Goal: Transaction & Acquisition: Purchase product/service

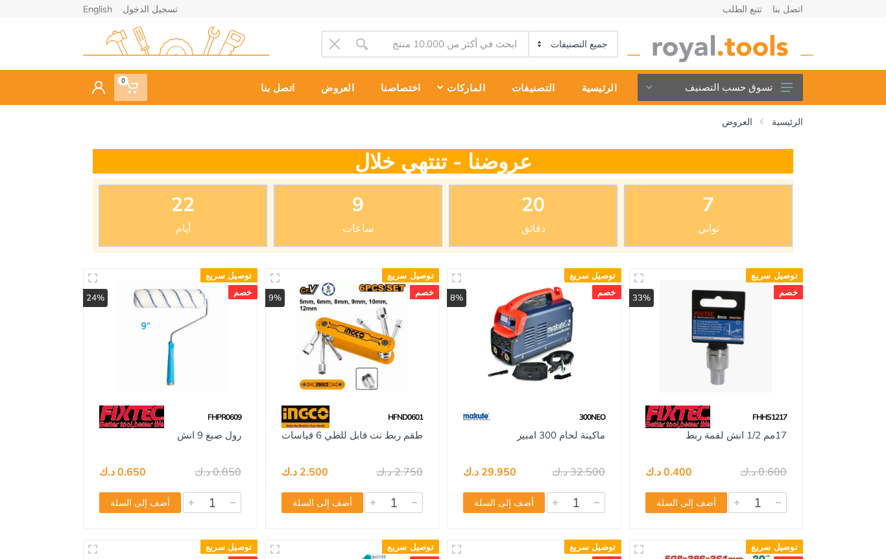
click at [141, 89] on span "0" at bounding box center [130, 87] width 33 height 27
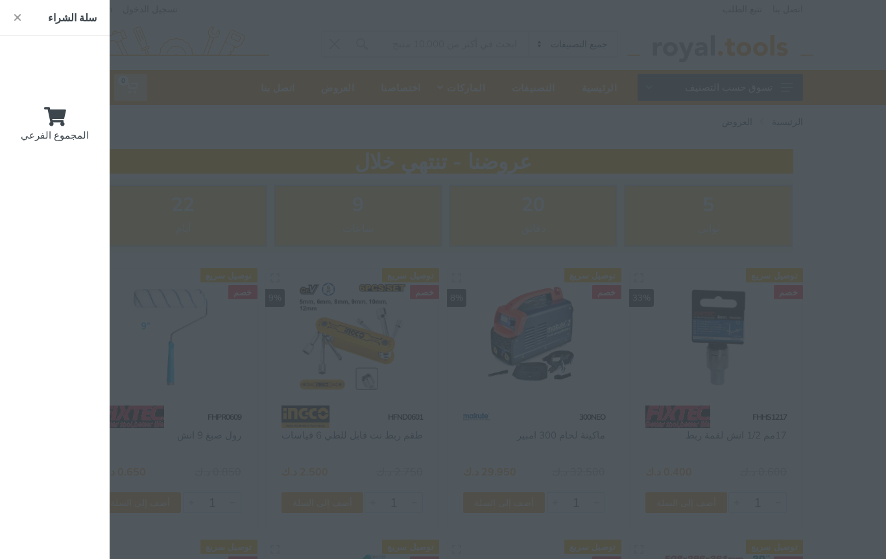
click at [587, 264] on div at bounding box center [443, 279] width 886 height 559
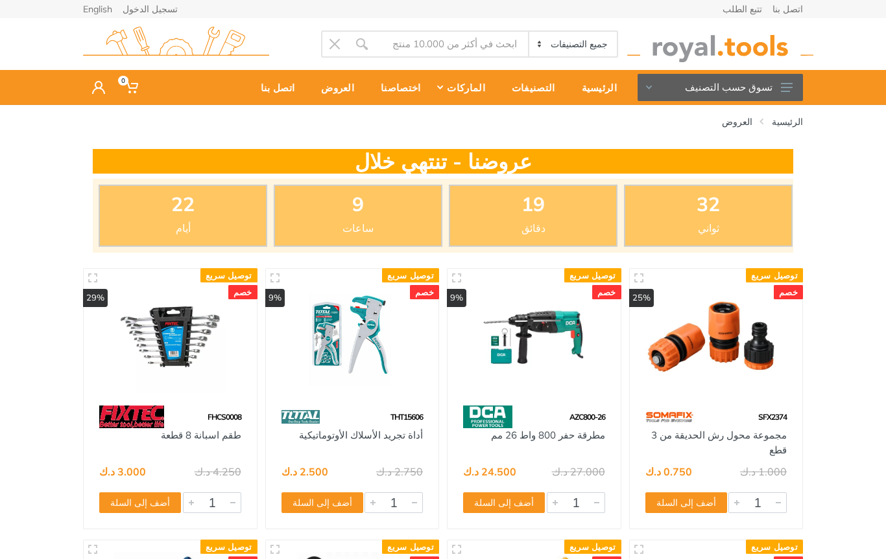
click at [766, 89] on button "تسوق حسب التصنيف" at bounding box center [719, 87] width 165 height 27
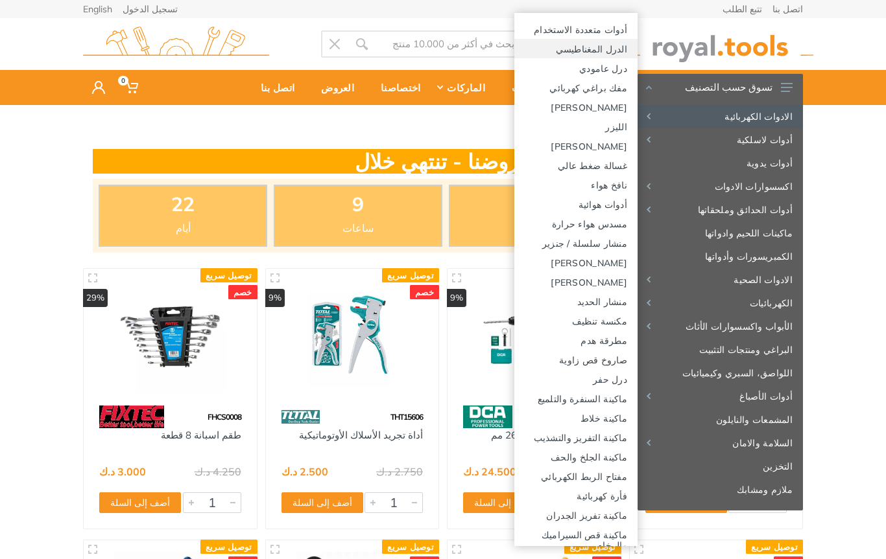
click at [602, 51] on link "الدرل المغناطيسي" at bounding box center [575, 48] width 123 height 19
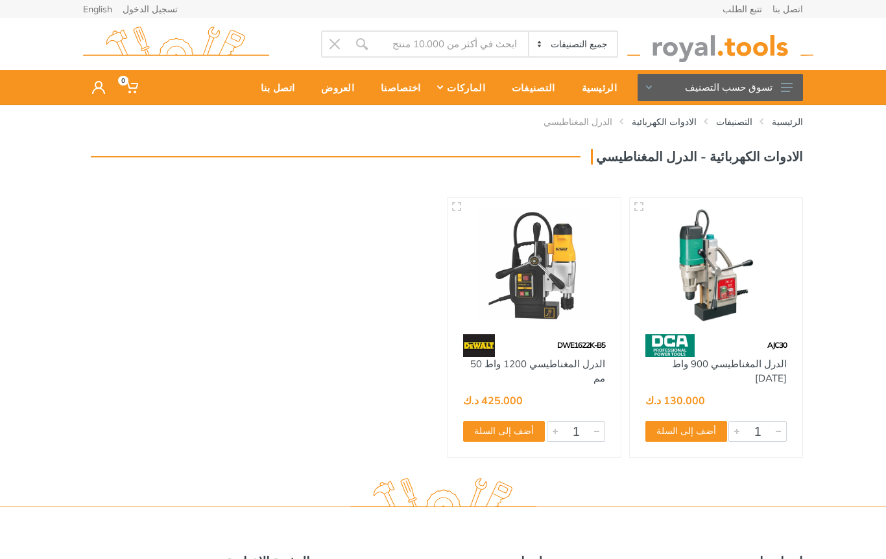
click at [789, 85] on icon at bounding box center [787, 87] width 12 height 9
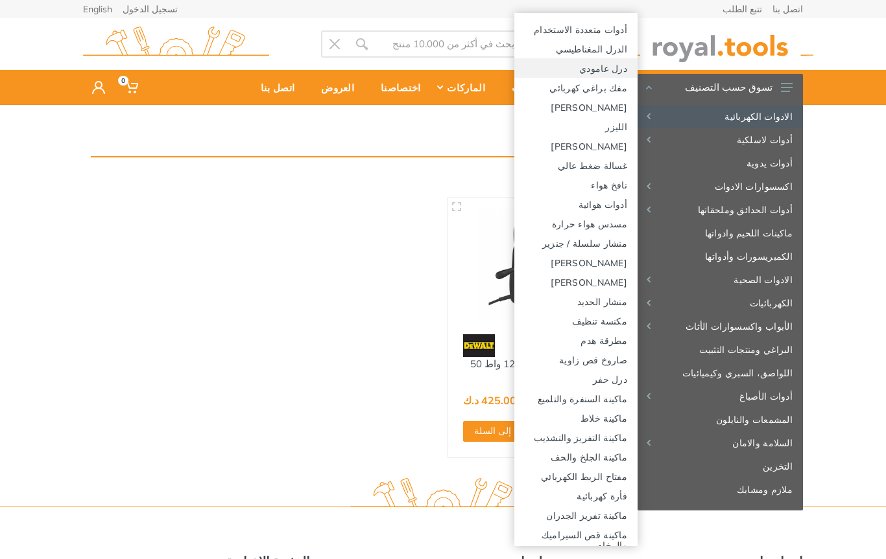
click at [622, 69] on link "درل عامودي" at bounding box center [575, 67] width 123 height 19
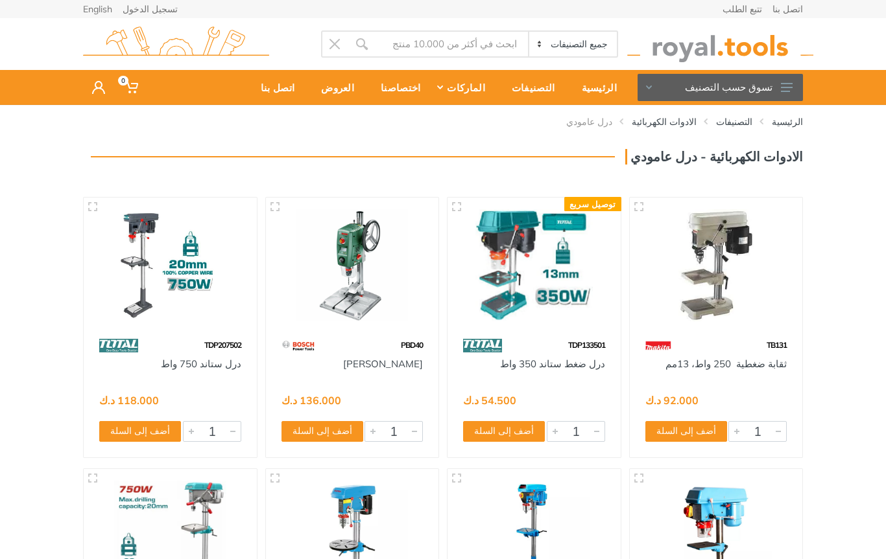
click at [772, 86] on button "تسوق حسب التصنيف" at bounding box center [719, 87] width 165 height 27
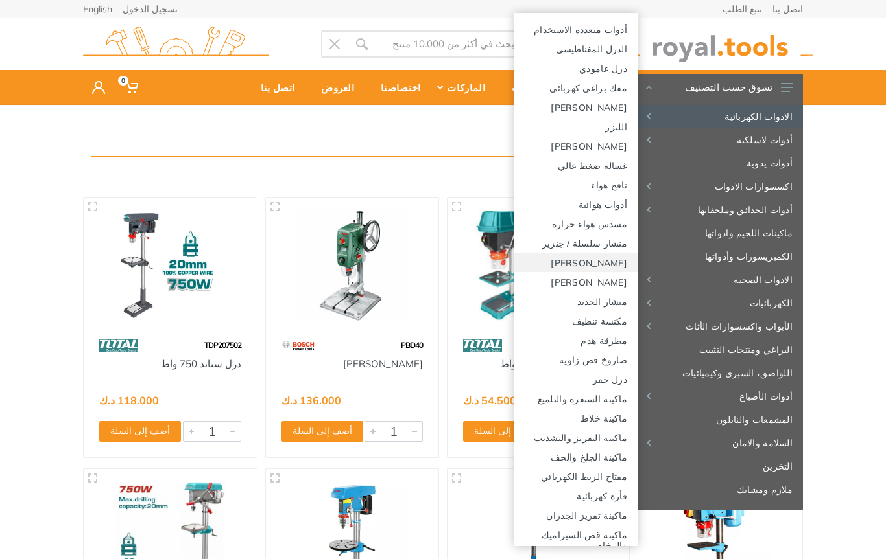
click at [620, 259] on link "[PERSON_NAME]" at bounding box center [575, 262] width 123 height 19
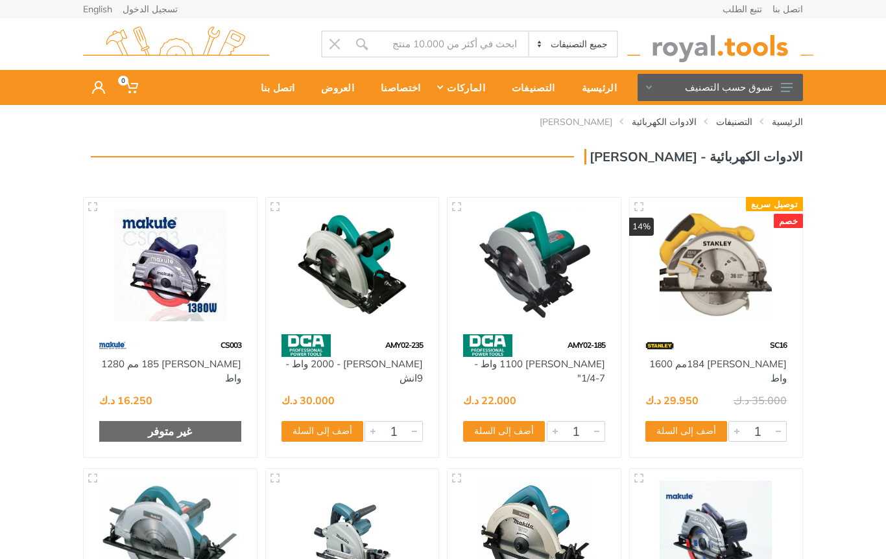
click at [779, 86] on button "تسوق حسب التصنيف" at bounding box center [719, 87] width 165 height 27
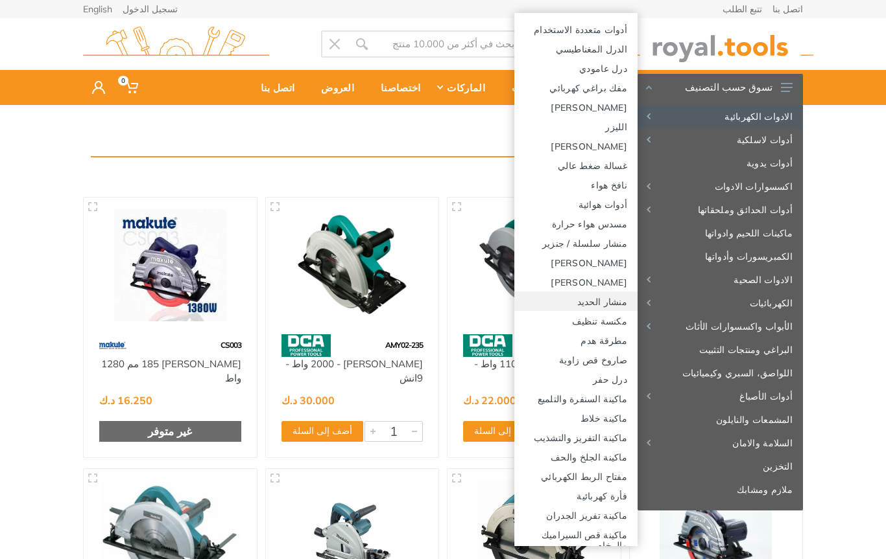
click at [618, 298] on link "منشار الحديد" at bounding box center [575, 301] width 123 height 19
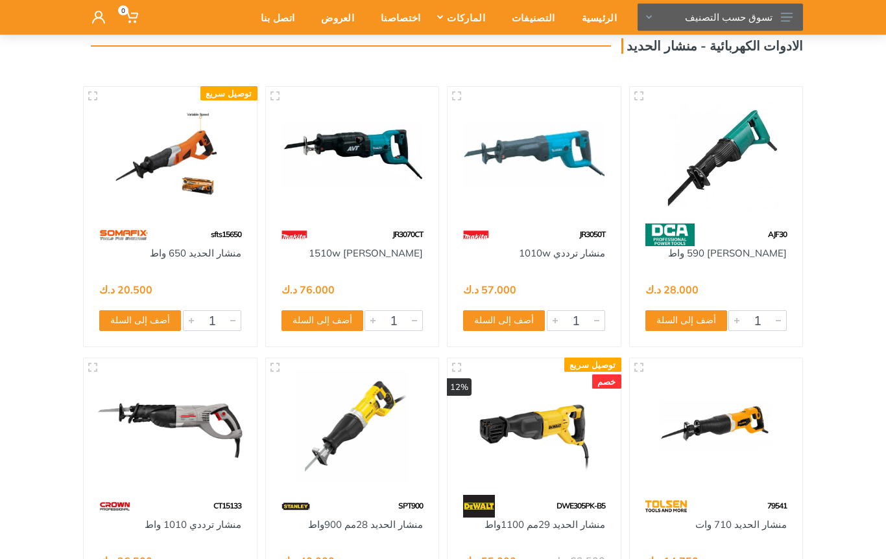
click at [791, 14] on icon at bounding box center [787, 17] width 12 height 9
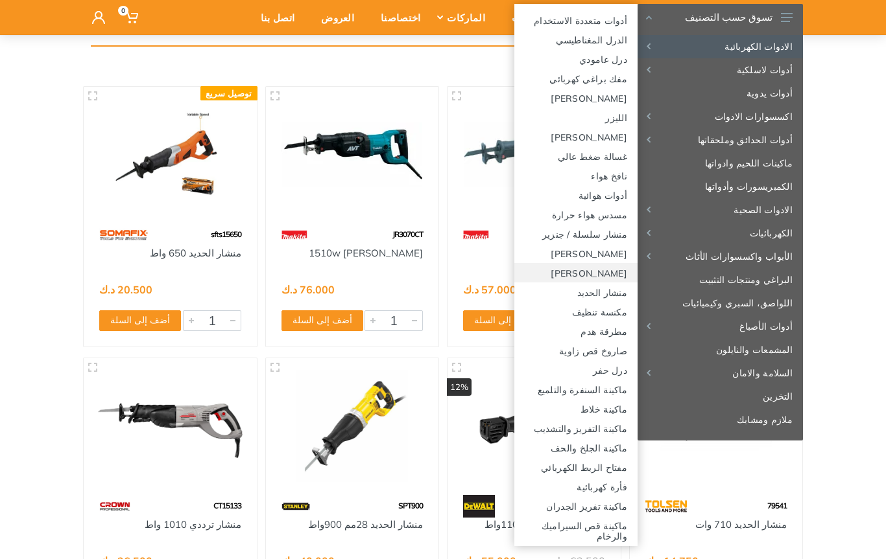
click at [611, 277] on link "[PERSON_NAME]" at bounding box center [575, 272] width 123 height 19
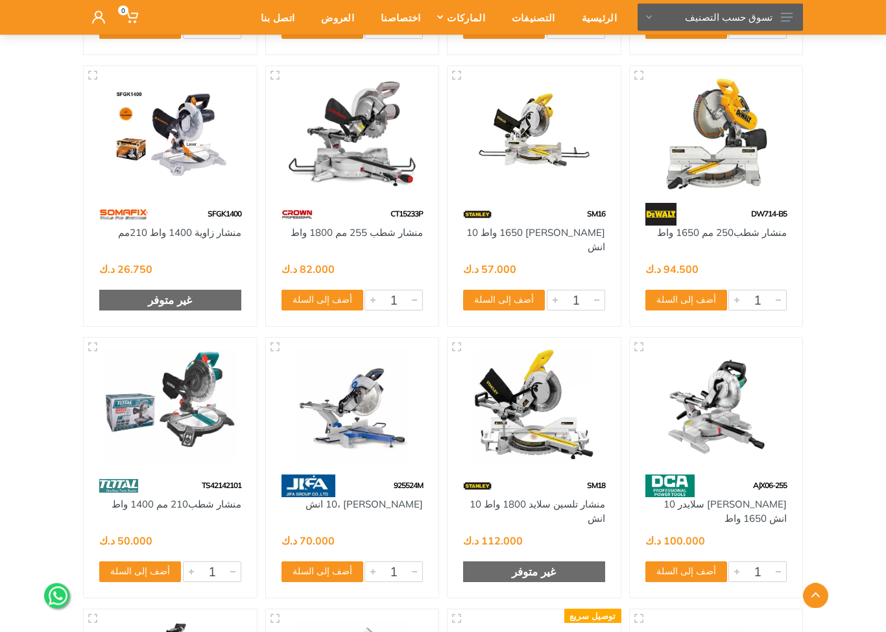
scroll to position [676, 0]
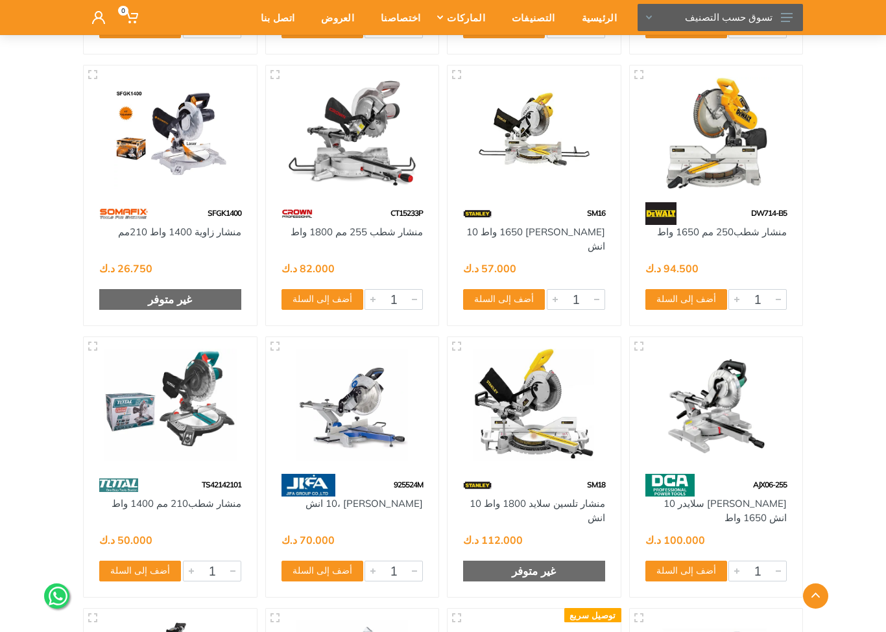
click at [228, 440] on img at bounding box center [170, 405] width 150 height 112
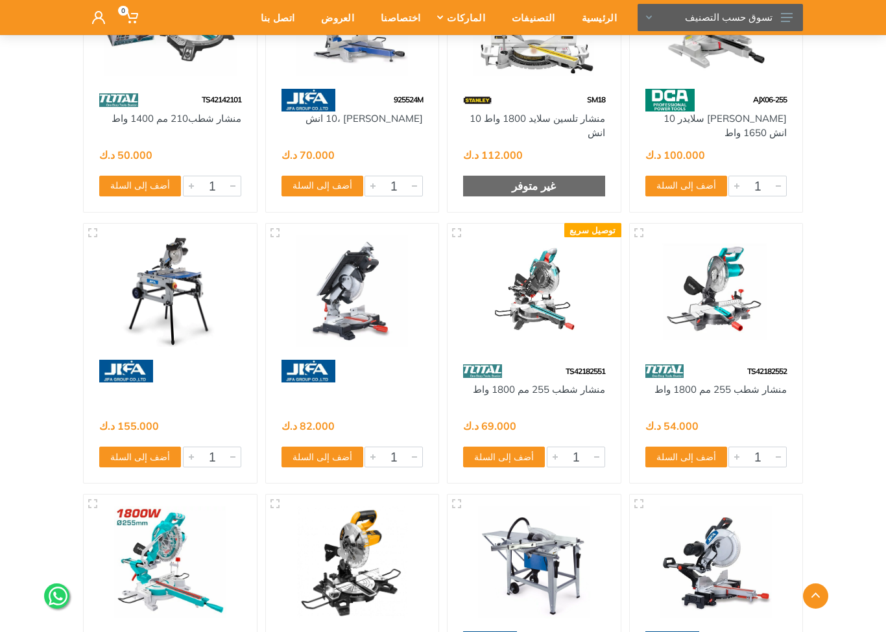
scroll to position [1062, 0]
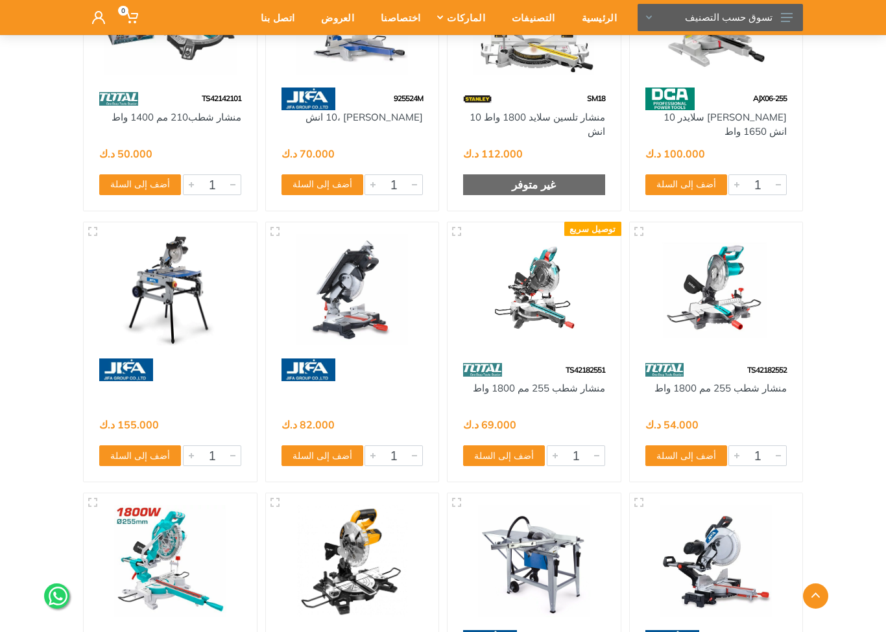
click at [605, 300] on img at bounding box center [534, 290] width 150 height 112
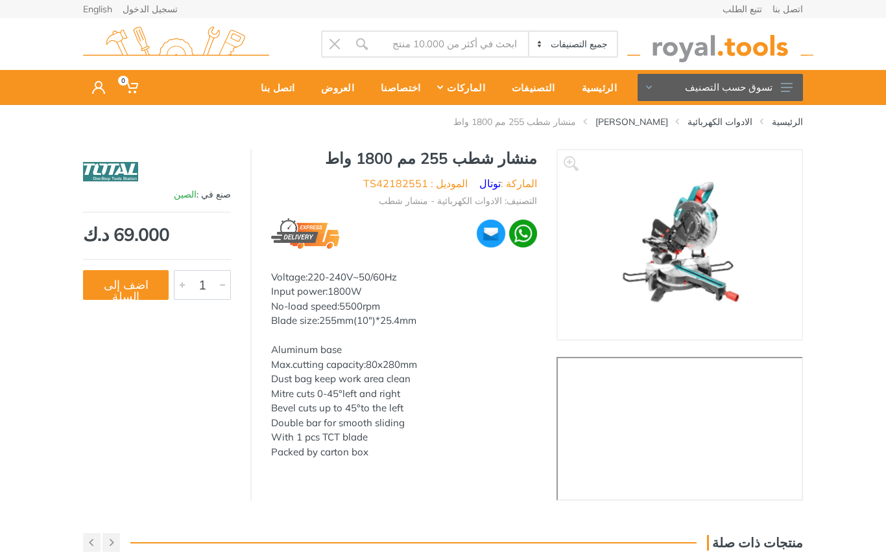
click at [781, 99] on button "تسوق حسب التصنيف" at bounding box center [719, 87] width 165 height 27
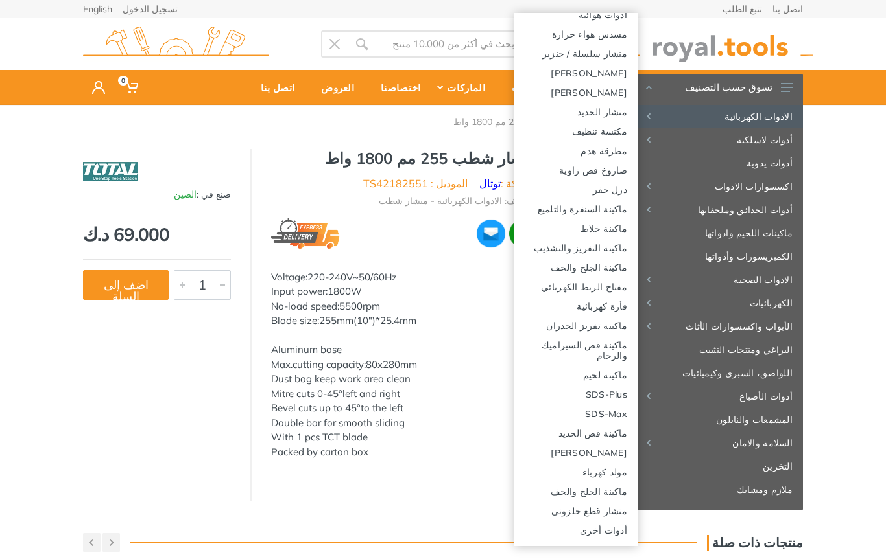
scroll to position [190, 0]
click at [612, 511] on link "منشار قطع حلزوني" at bounding box center [575, 510] width 123 height 19
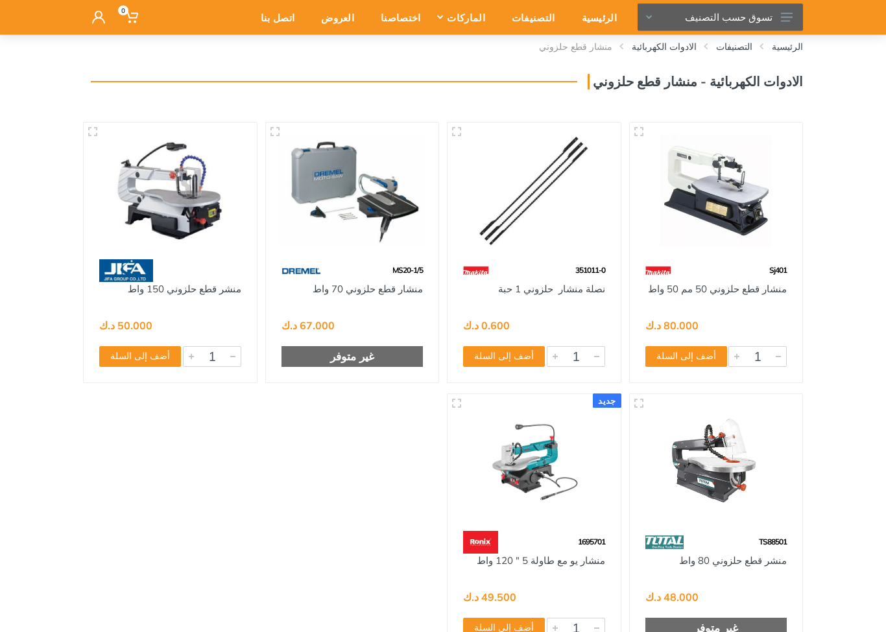
scroll to position [75, 0]
click at [729, 449] on img at bounding box center [716, 462] width 150 height 112
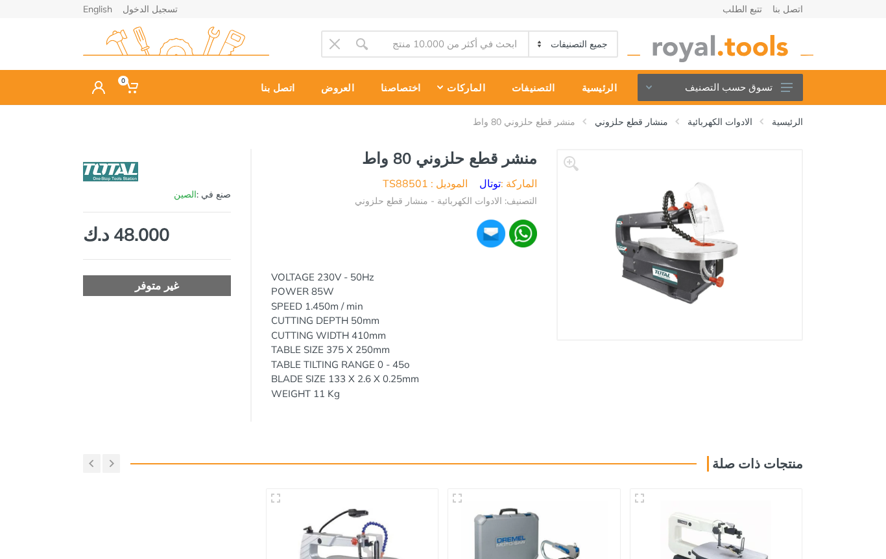
click at [729, 285] on img at bounding box center [680, 244] width 178 height 163
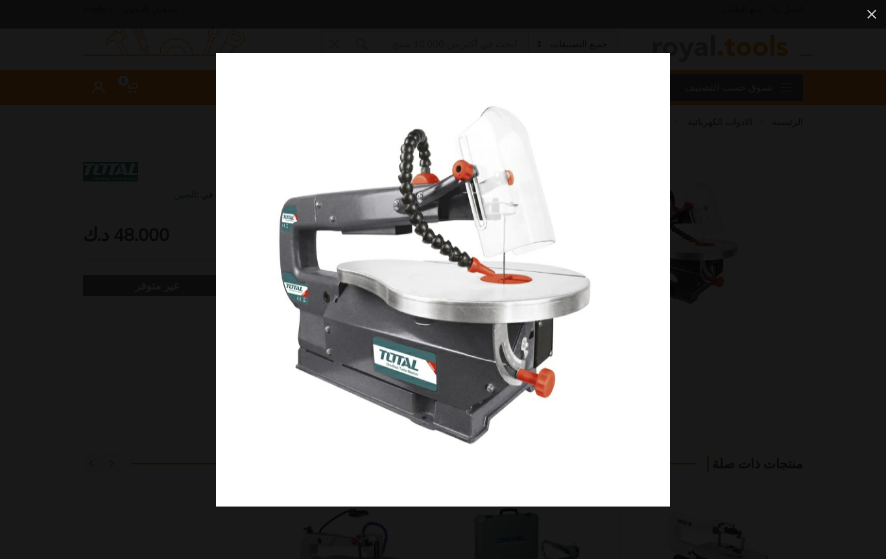
click at [818, 267] on div at bounding box center [575, 280] width 718 height 454
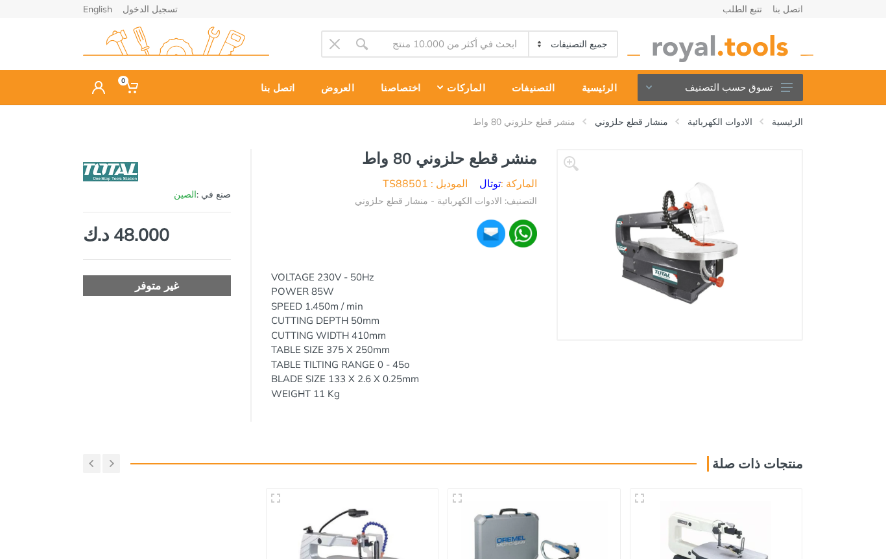
click at [103, 13] on link "English" at bounding box center [97, 9] width 29 height 9
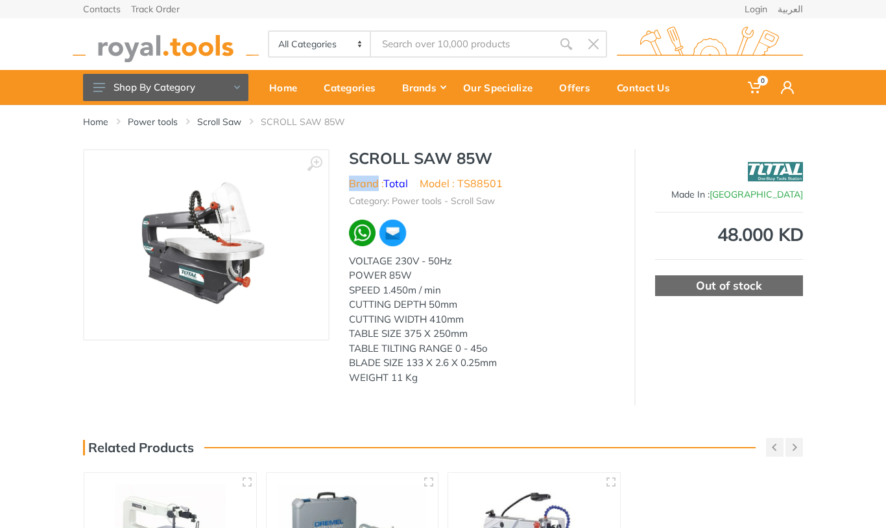
click at [466, 226] on div at bounding box center [482, 232] width 266 height 29
copy h1 "SCROLL SAW 85W"
click at [794, 10] on link "العربية" at bounding box center [789, 9] width 25 height 9
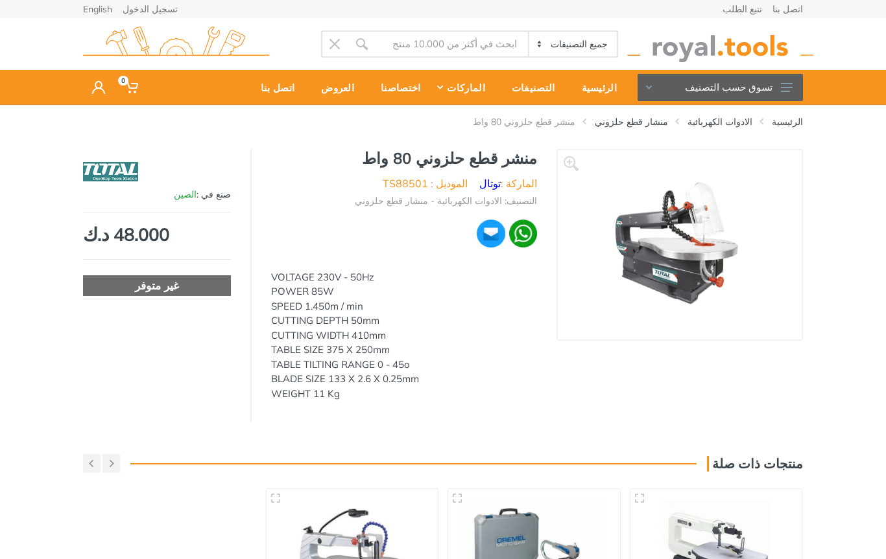
click at [750, 92] on button "تسوق حسب التصنيف" at bounding box center [719, 87] width 165 height 27
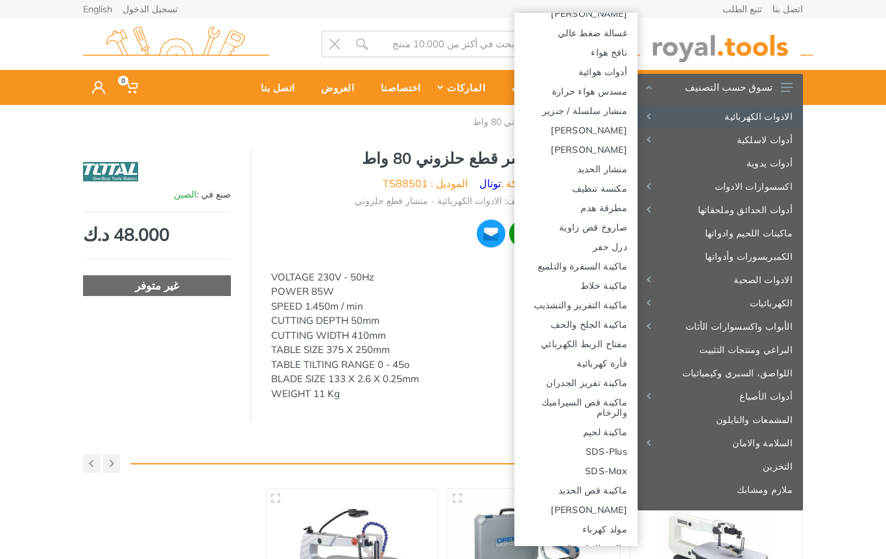
scroll to position [134, 0]
click at [611, 459] on link "SDS-Plus" at bounding box center [575, 449] width 123 height 19
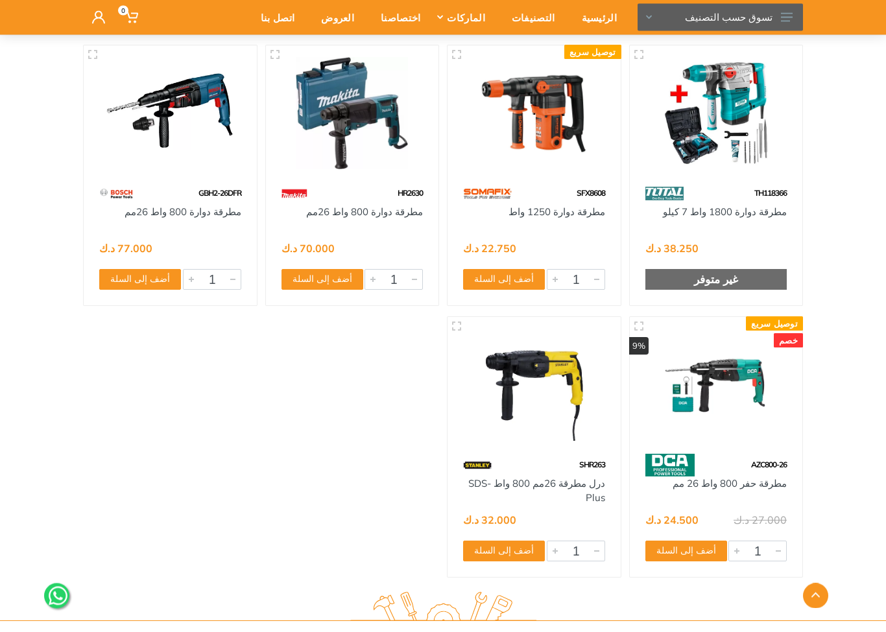
scroll to position [2598, 0]
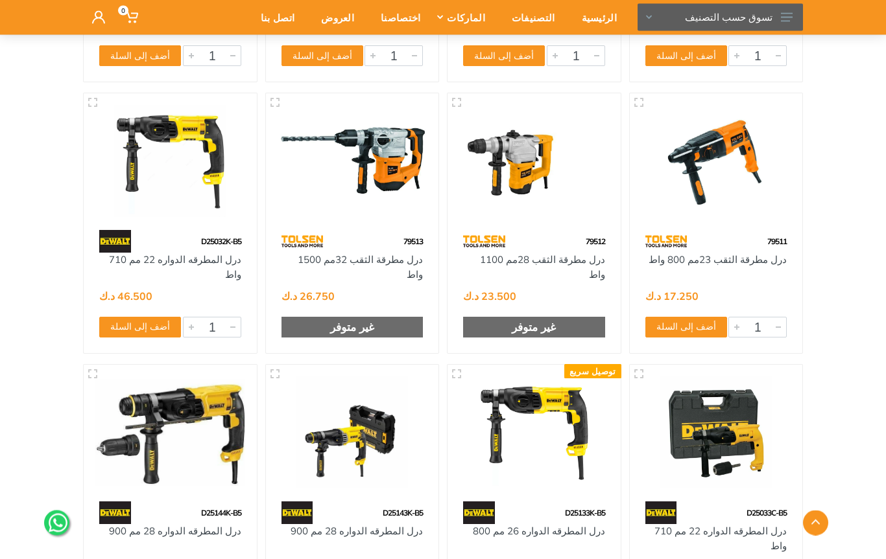
click at [781, 20] on icon at bounding box center [787, 17] width 12 height 9
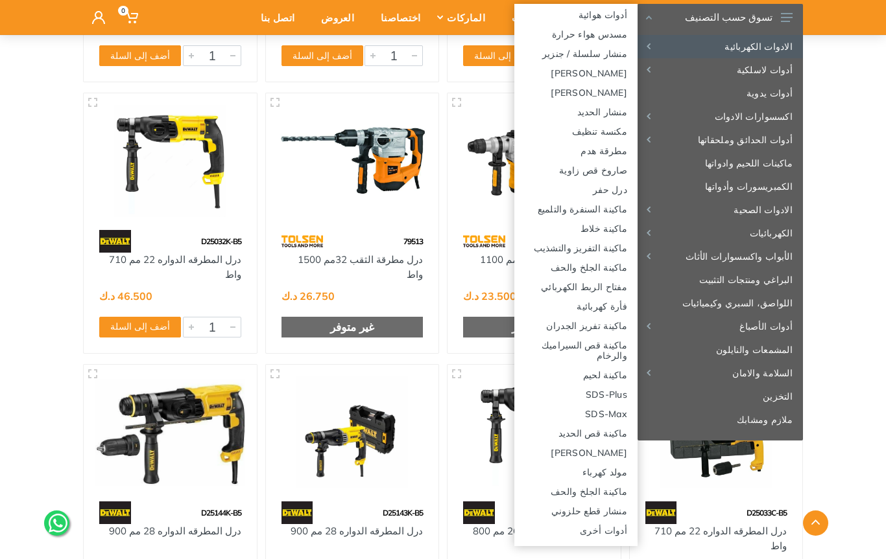
scroll to position [181, 0]
click at [610, 397] on link "SDS-Plus" at bounding box center [575, 393] width 123 height 19
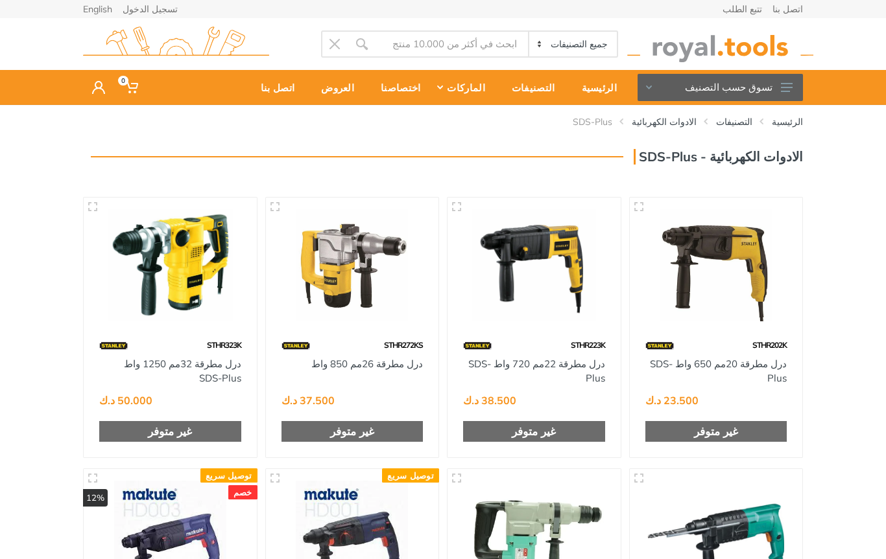
click at [789, 89] on icon at bounding box center [787, 87] width 12 height 9
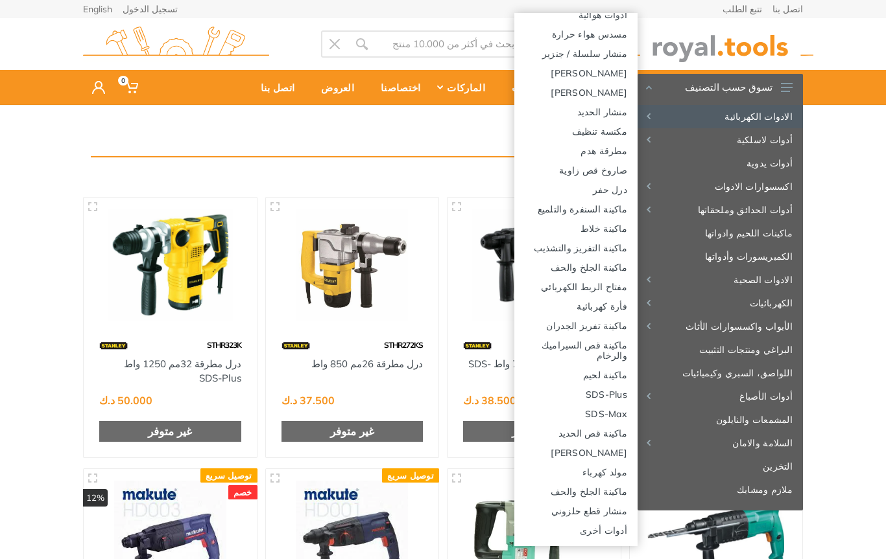
scroll to position [190, 0]
click at [615, 419] on link "SDS-Max" at bounding box center [575, 413] width 123 height 19
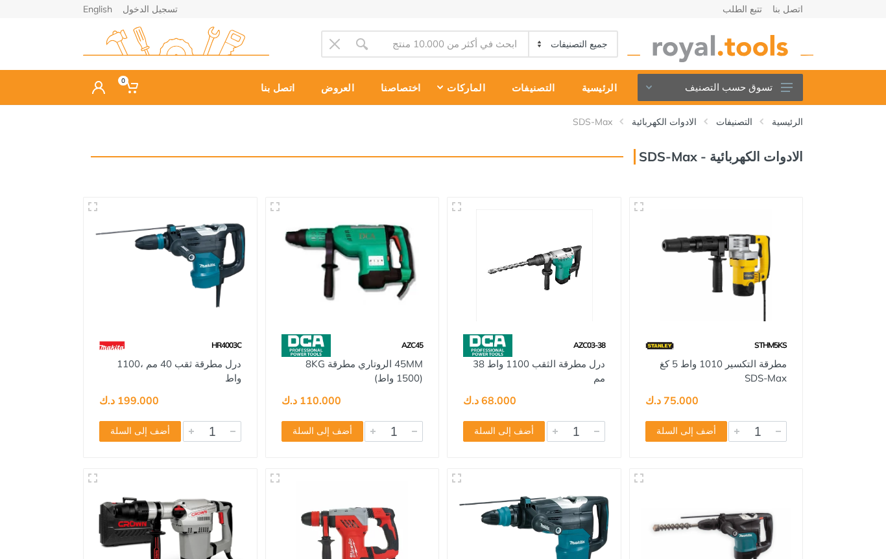
click at [782, 91] on use at bounding box center [787, 87] width 12 height 9
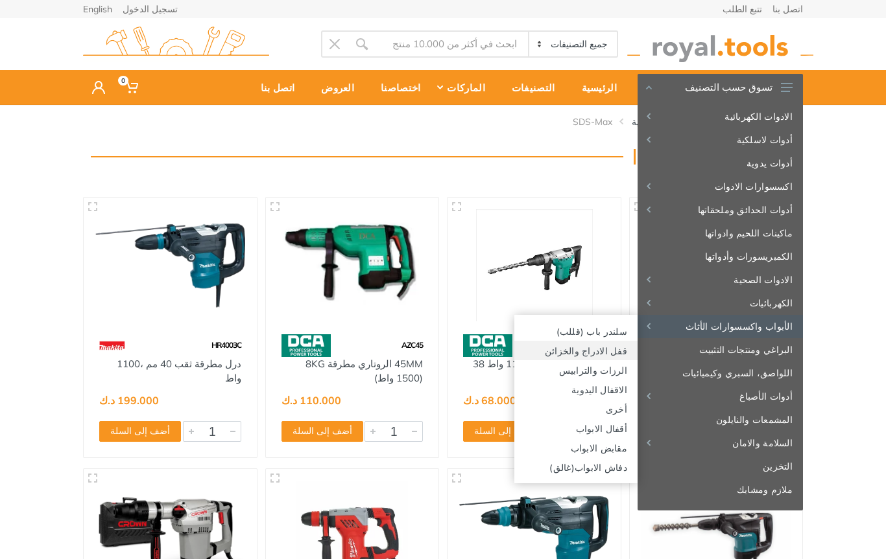
click at [613, 348] on link "قفل الادراج والخزائن" at bounding box center [575, 350] width 123 height 19
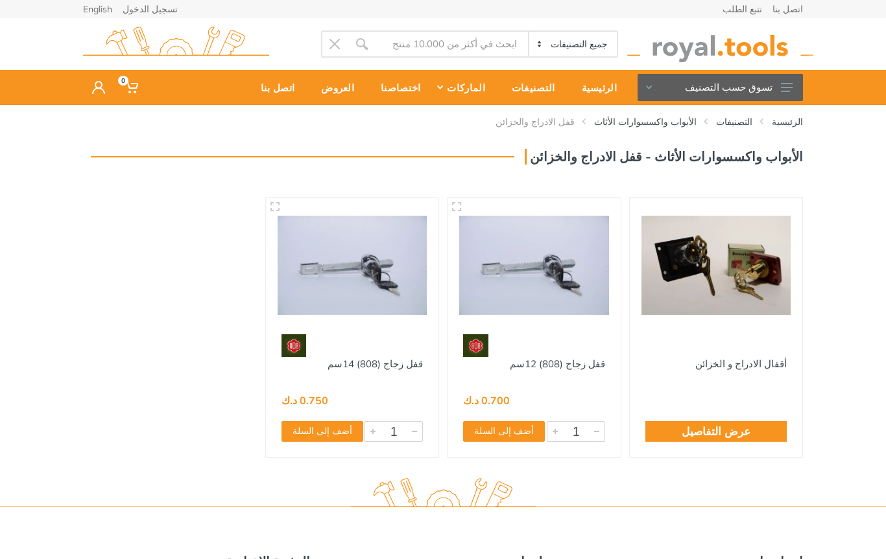
click at [786, 89] on icon at bounding box center [787, 87] width 12 height 9
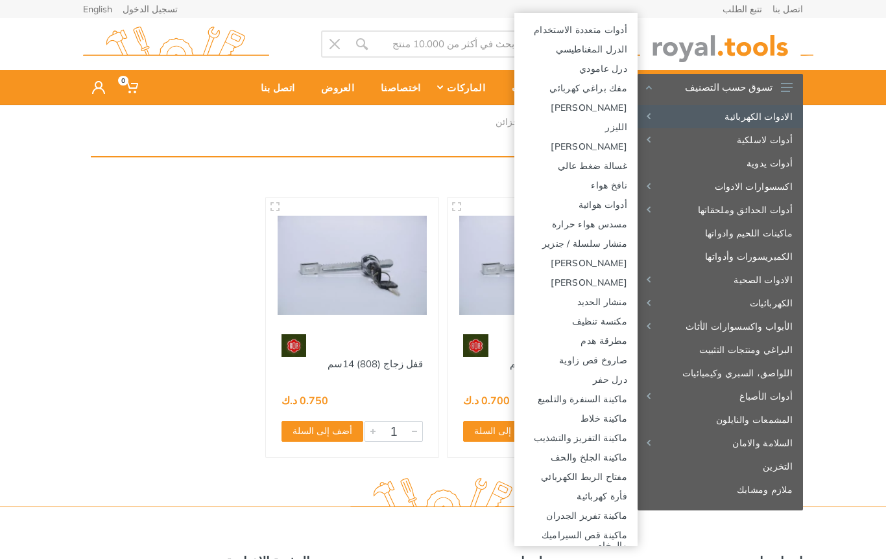
click at [613, 439] on link "ماكينة التفريز والتشذيب" at bounding box center [575, 437] width 123 height 19
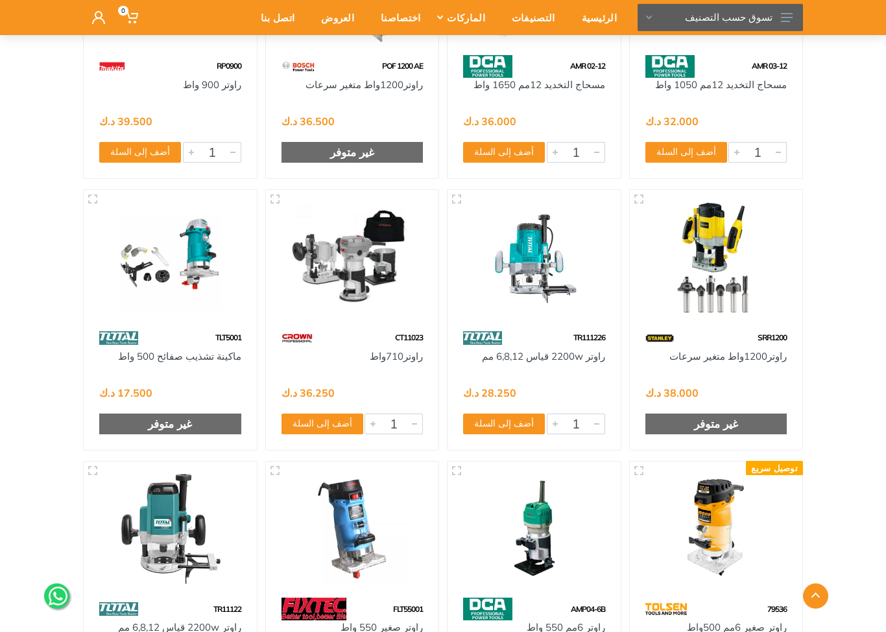
scroll to position [827, 0]
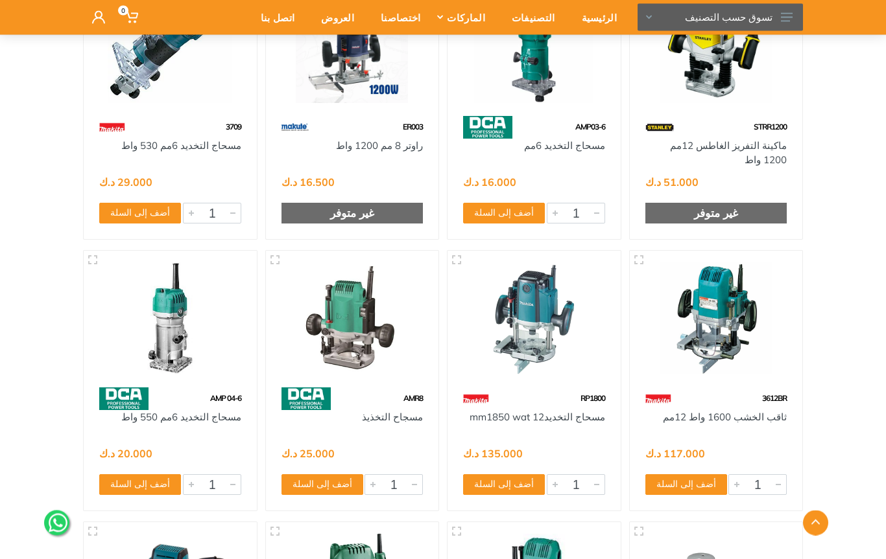
click at [790, 14] on use at bounding box center [787, 17] width 12 height 9
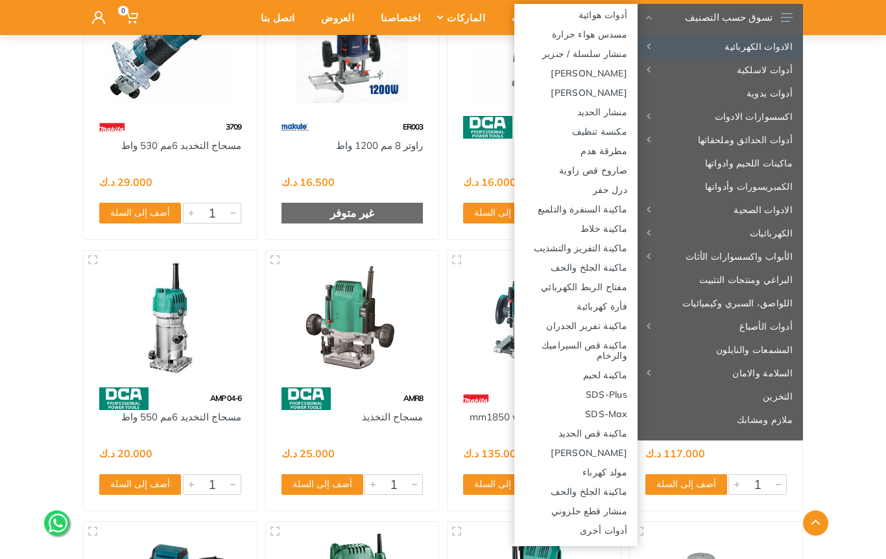
scroll to position [181, 0]
click at [616, 432] on link "ماكينة قص الحديد" at bounding box center [575, 432] width 123 height 19
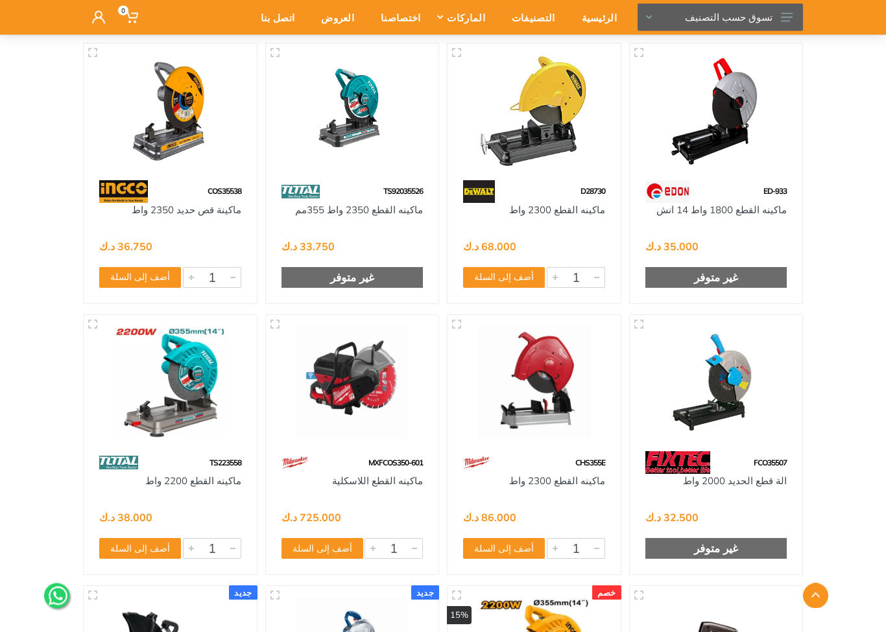
scroll to position [969, 0]
click at [198, 406] on img at bounding box center [170, 383] width 150 height 112
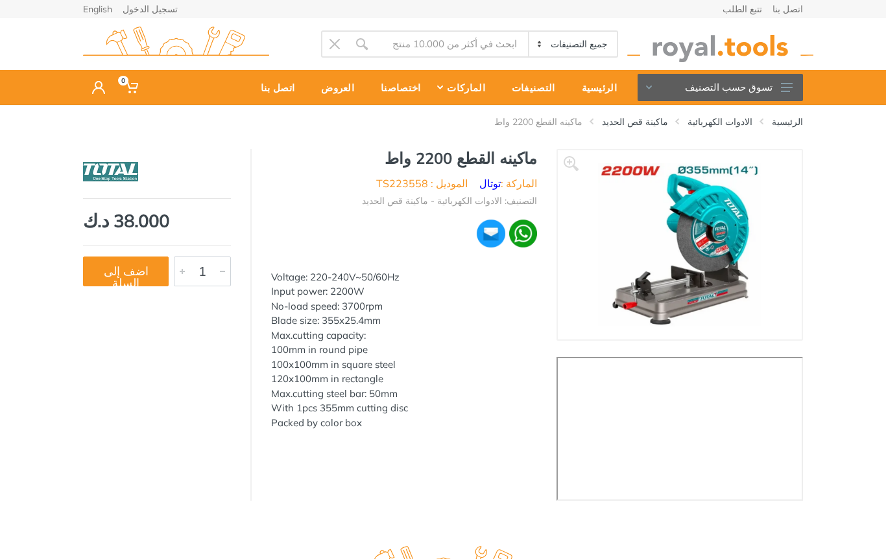
click at [750, 75] on button "تسوق حسب التصنيف" at bounding box center [719, 87] width 165 height 27
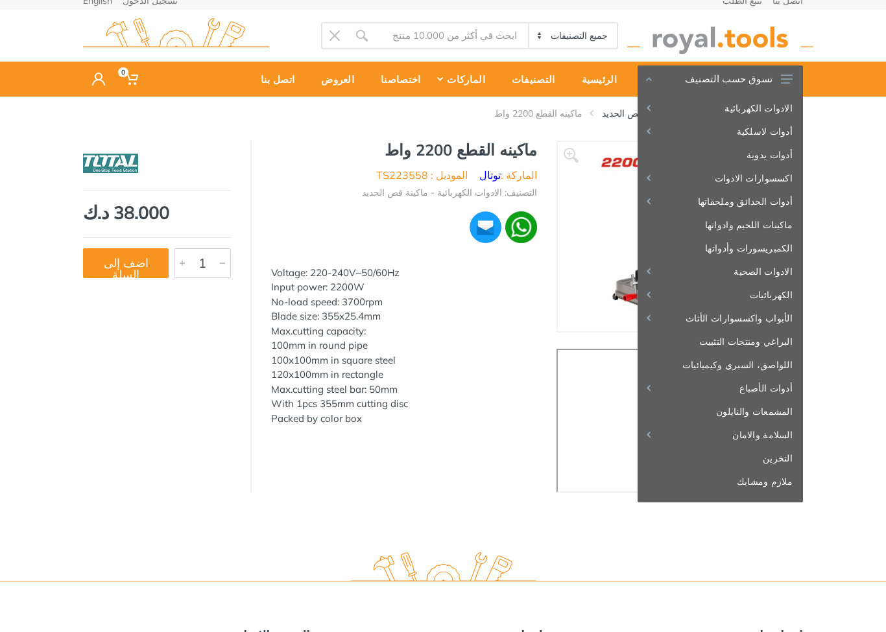
scroll to position [8, 0]
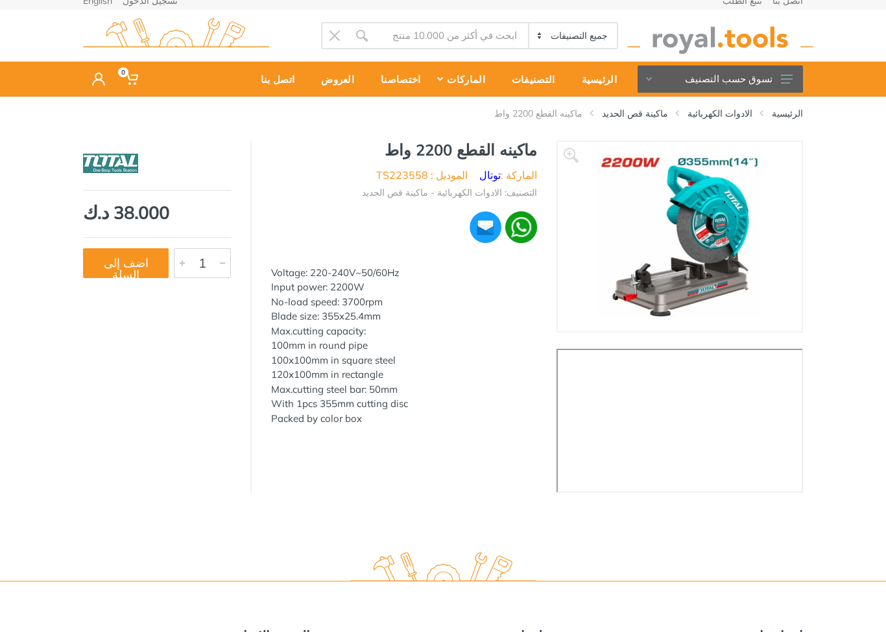
click at [364, 314] on div "Voltage: 220-240V~50/60Hz Input power: 2200W No-load speed: 3700rpm Blade size:…" at bounding box center [404, 346] width 266 height 161
click at [135, 271] on button "اضف إلى السلة" at bounding box center [126, 263] width 86 height 30
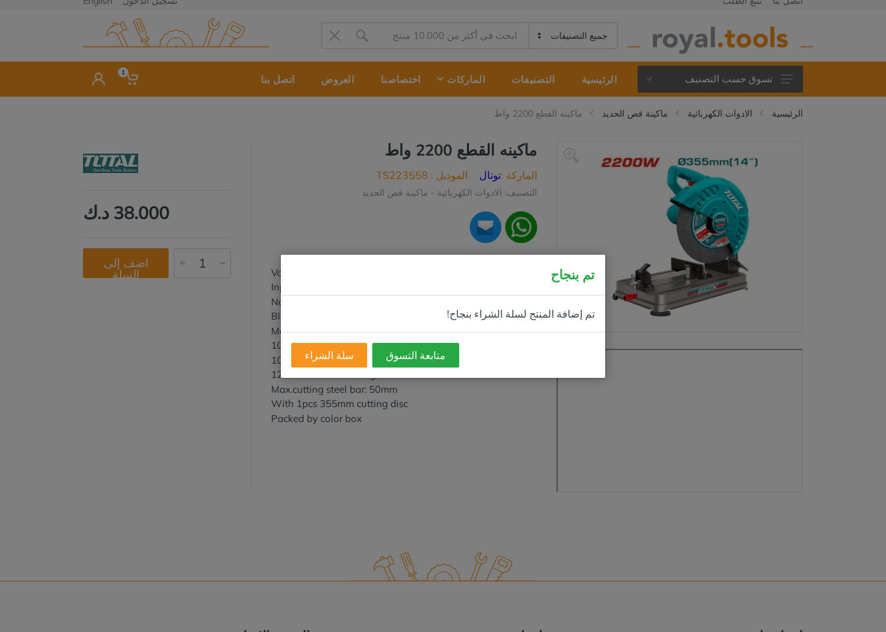
click at [416, 366] on button "متابعة التسوق" at bounding box center [415, 355] width 87 height 25
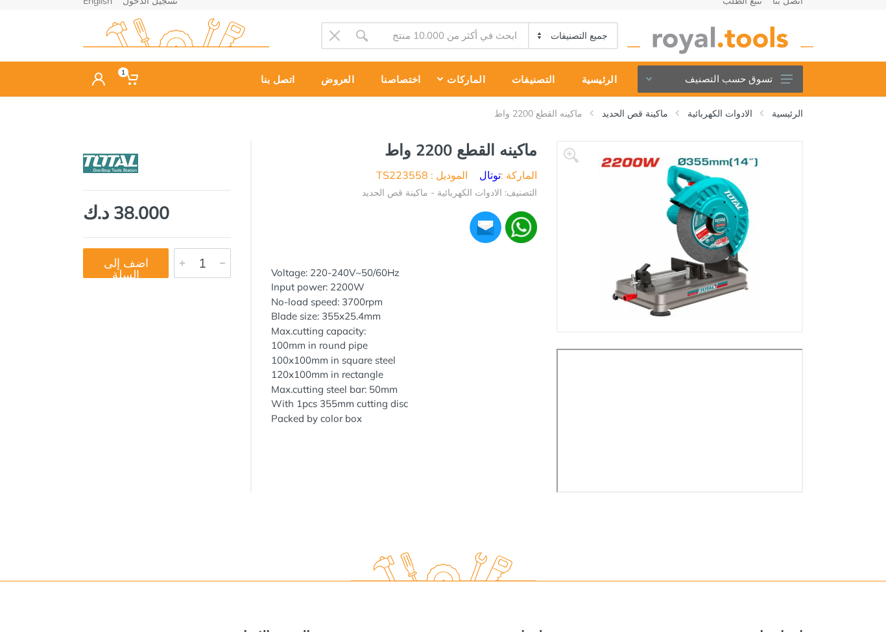
click at [759, 78] on button "تسوق حسب التصنيف" at bounding box center [719, 78] width 165 height 27
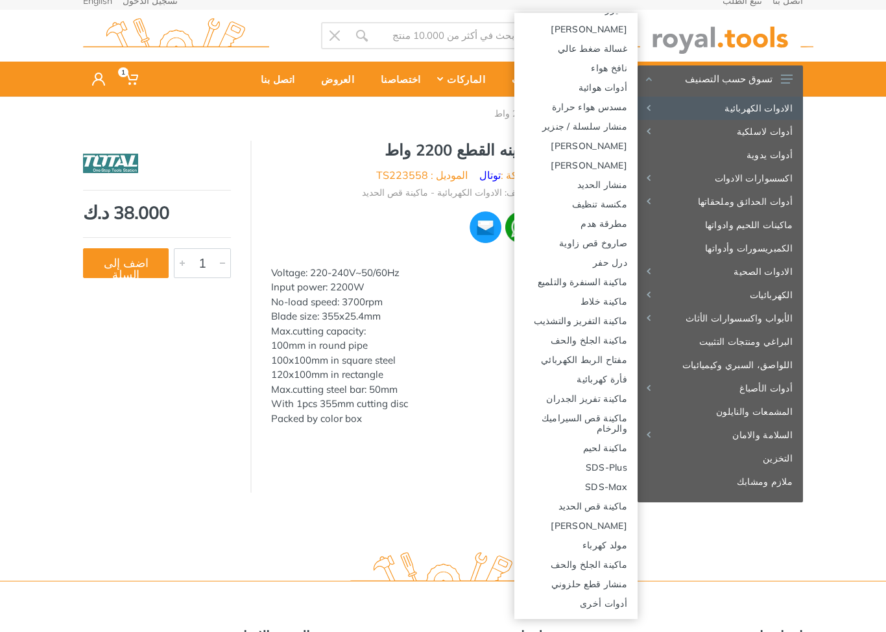
scroll to position [117, 0]
click at [615, 505] on link "ماكينة قص الحديد" at bounding box center [575, 505] width 123 height 19
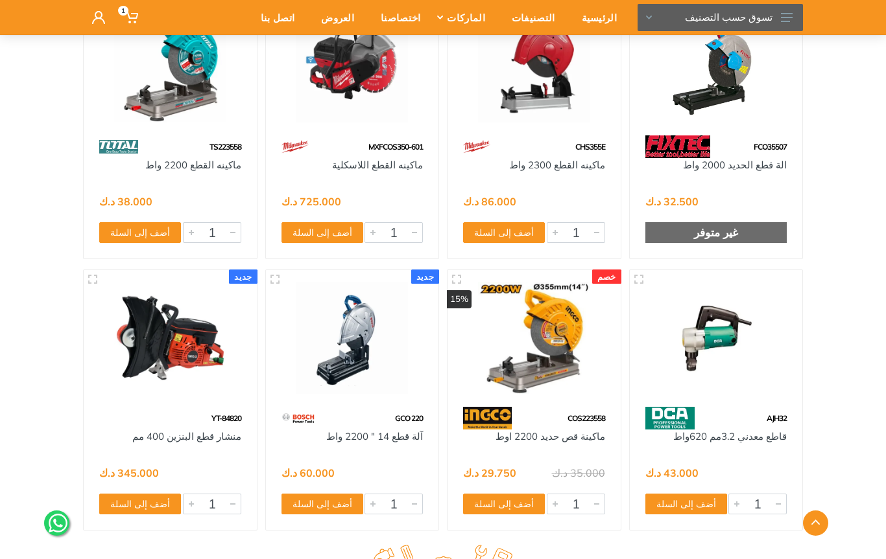
scroll to position [1284, 0]
click at [720, 346] on img at bounding box center [716, 339] width 150 height 112
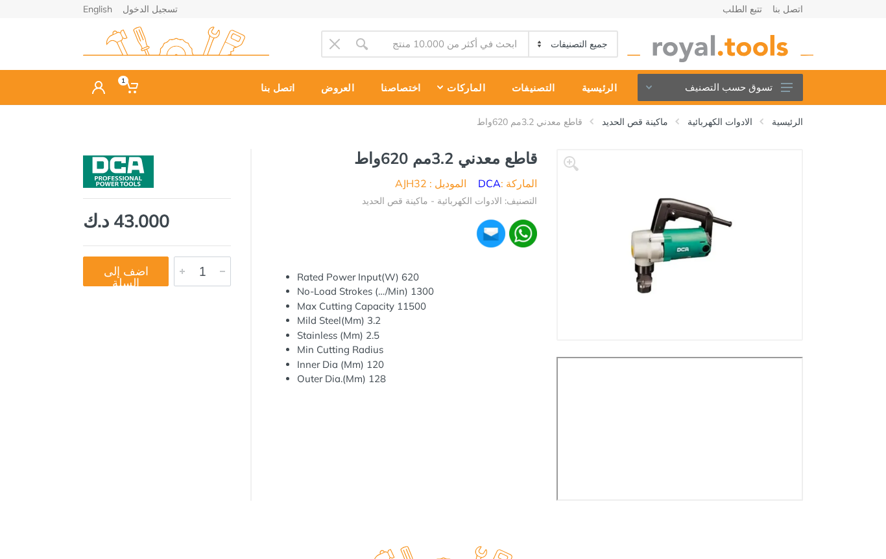
click at [781, 87] on use at bounding box center [787, 87] width 12 height 9
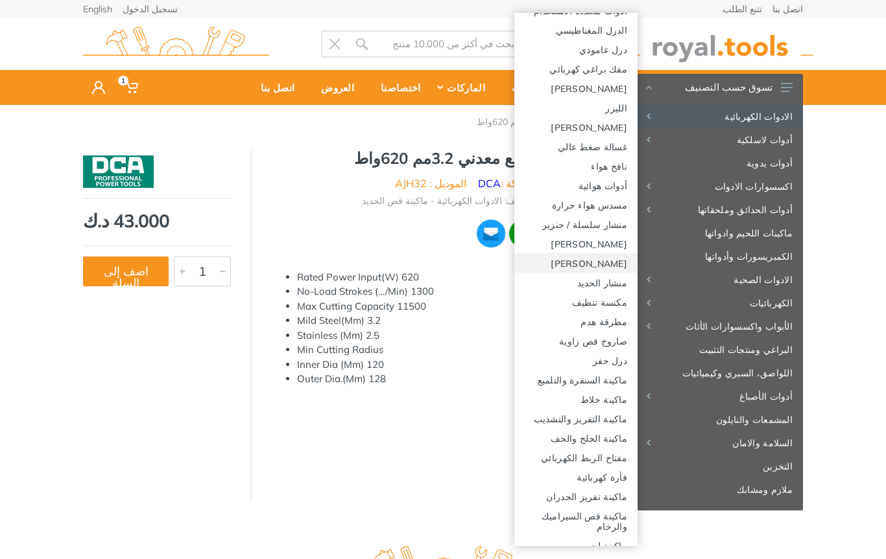
scroll to position [21, 0]
click at [617, 261] on link "[PERSON_NAME]" at bounding box center [575, 260] width 123 height 19
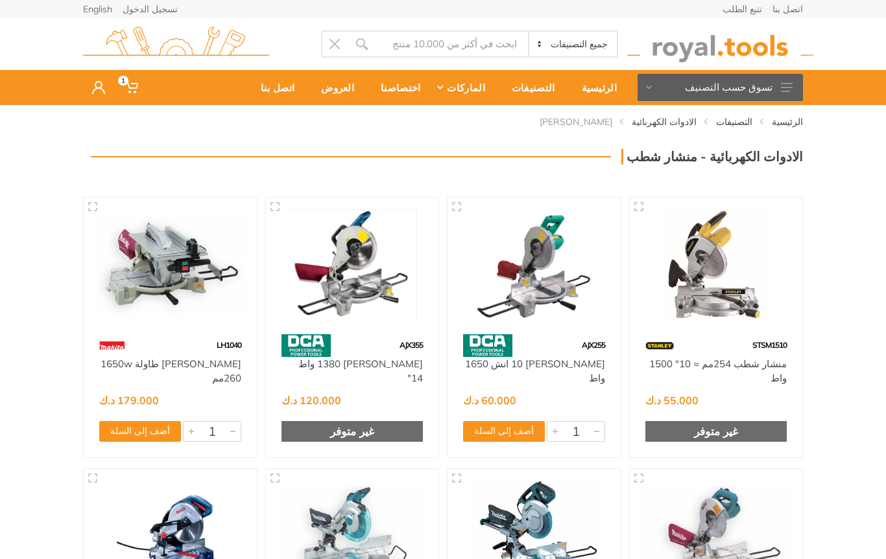
click at [795, 87] on button "تسوق حسب التصنيف" at bounding box center [719, 87] width 165 height 27
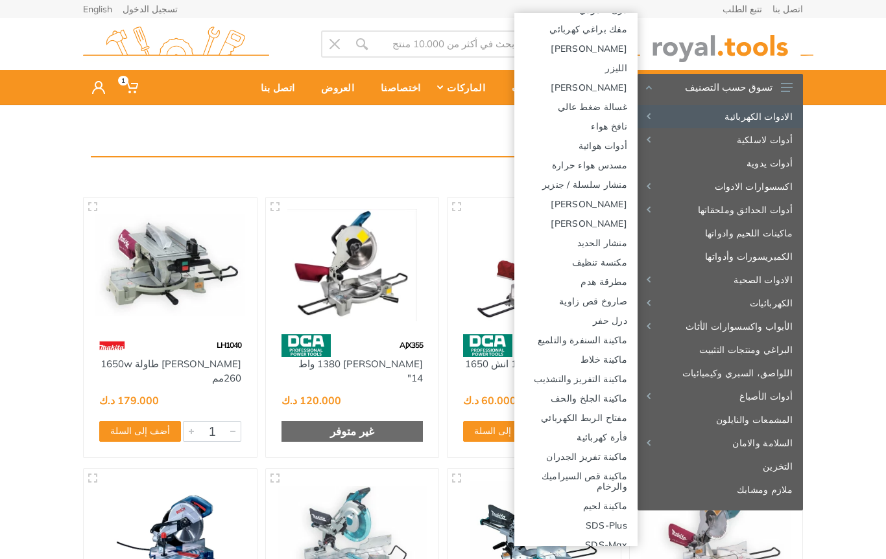
scroll to position [60, 0]
click at [620, 255] on link "مكنسة تنظيف" at bounding box center [575, 261] width 123 height 19
